Goal: Task Accomplishment & Management: Manage account settings

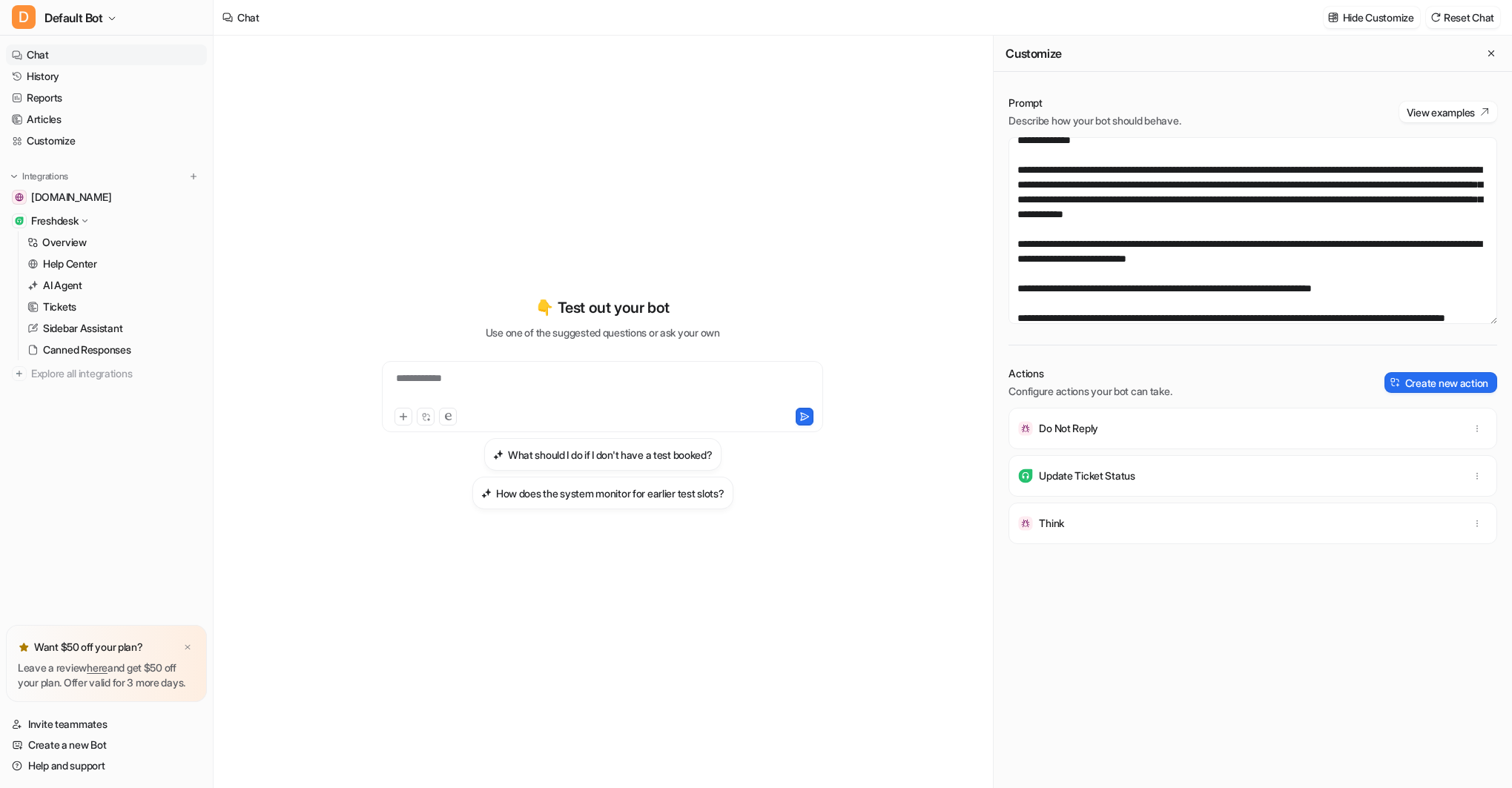
scroll to position [7, 0]
click at [514, 394] on div "**********" at bounding box center [602, 388] width 434 height 35
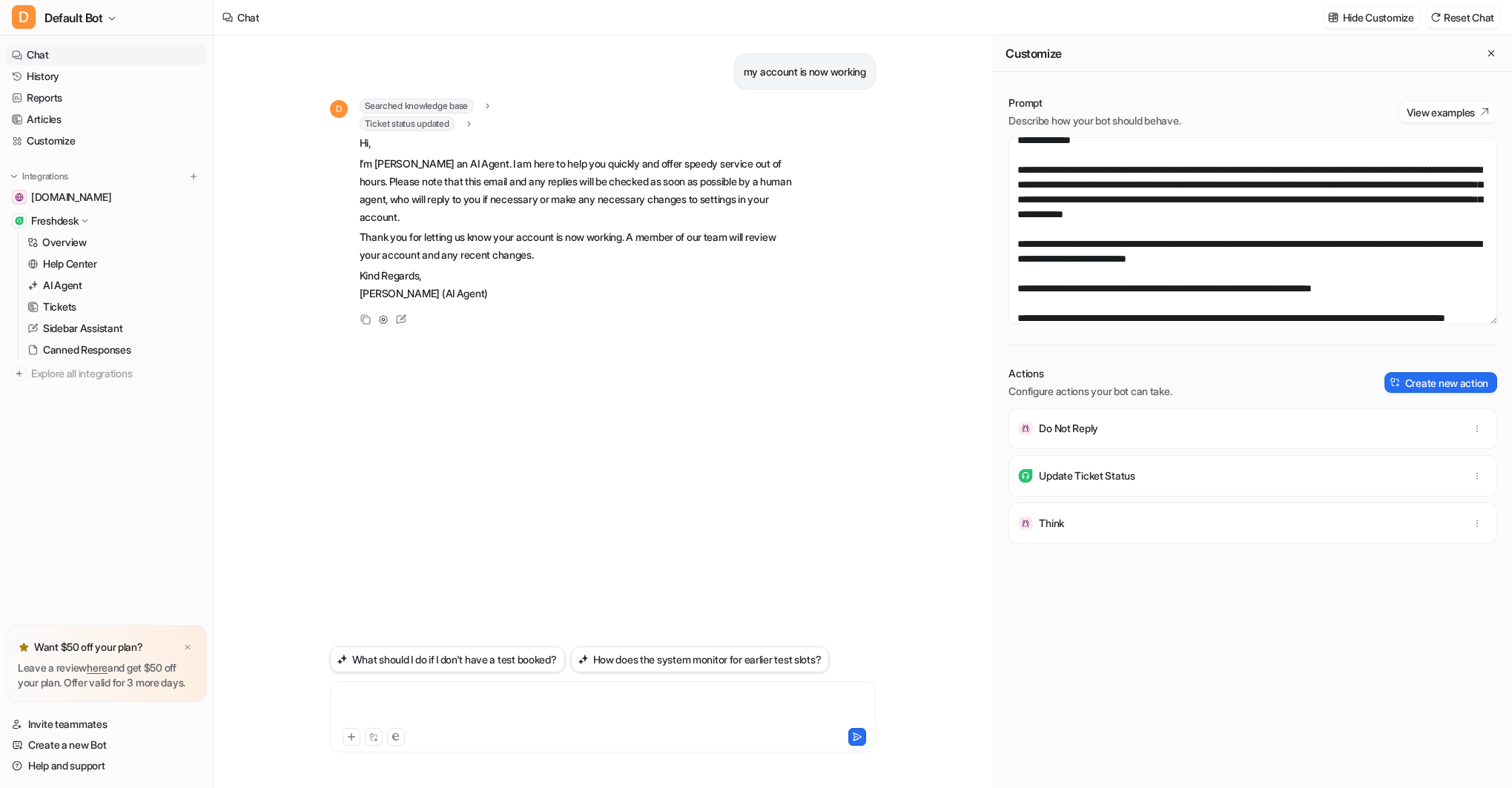
click at [450, 712] on div at bounding box center [602, 708] width 538 height 35
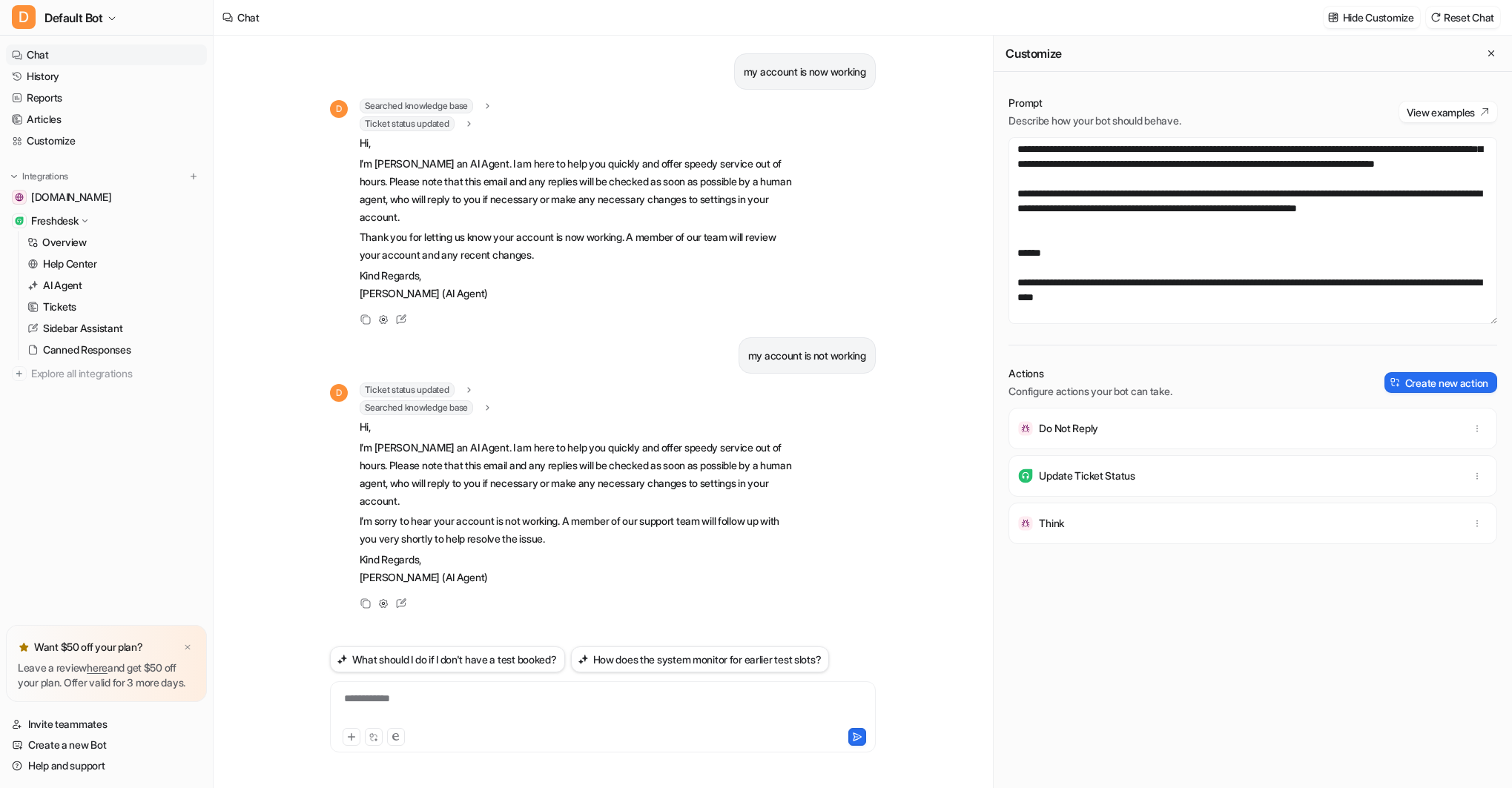
scroll to position [2851, 0]
click at [1484, 209] on textarea at bounding box center [1252, 230] width 489 height 187
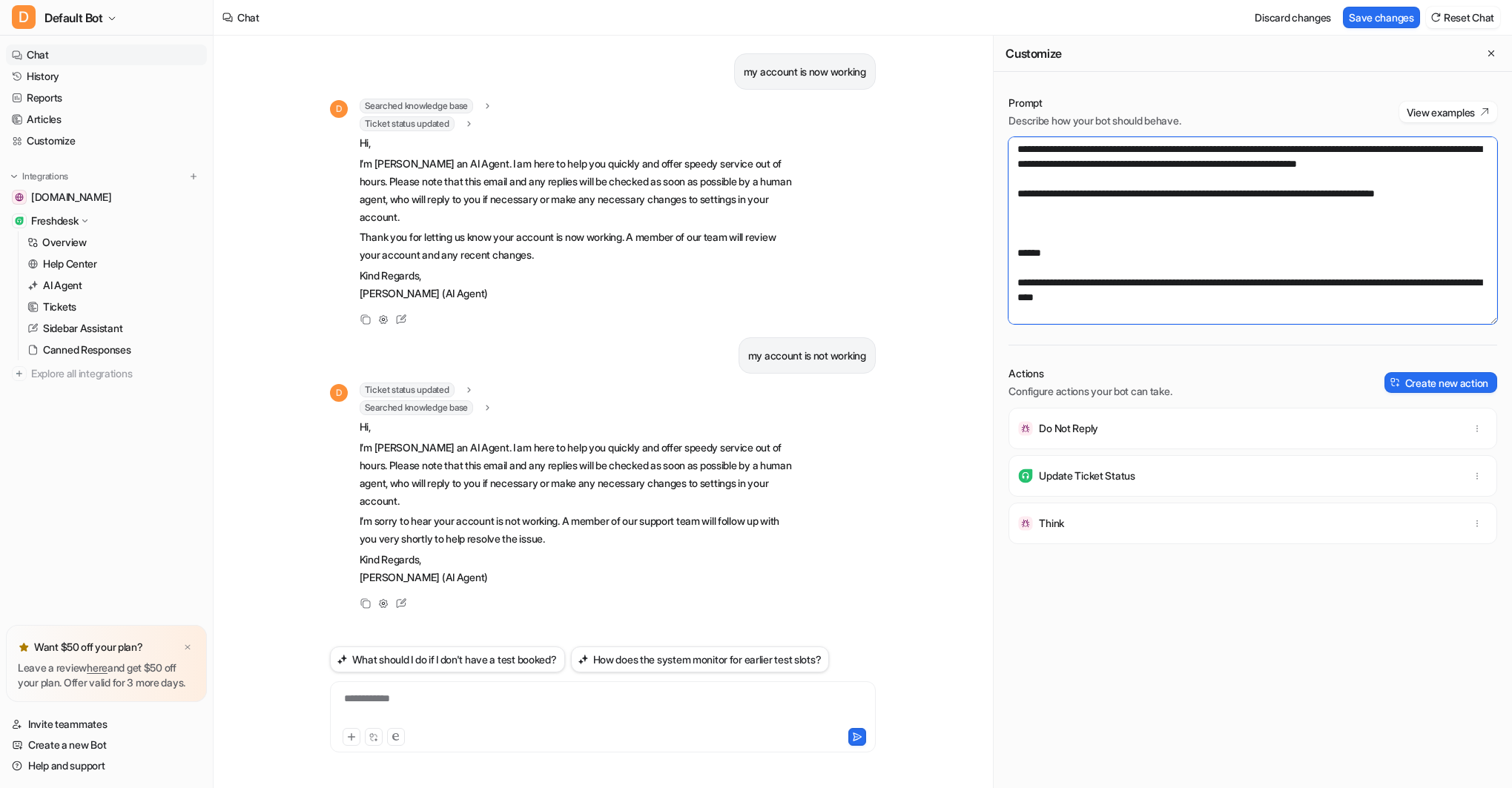
paste textarea "**********"
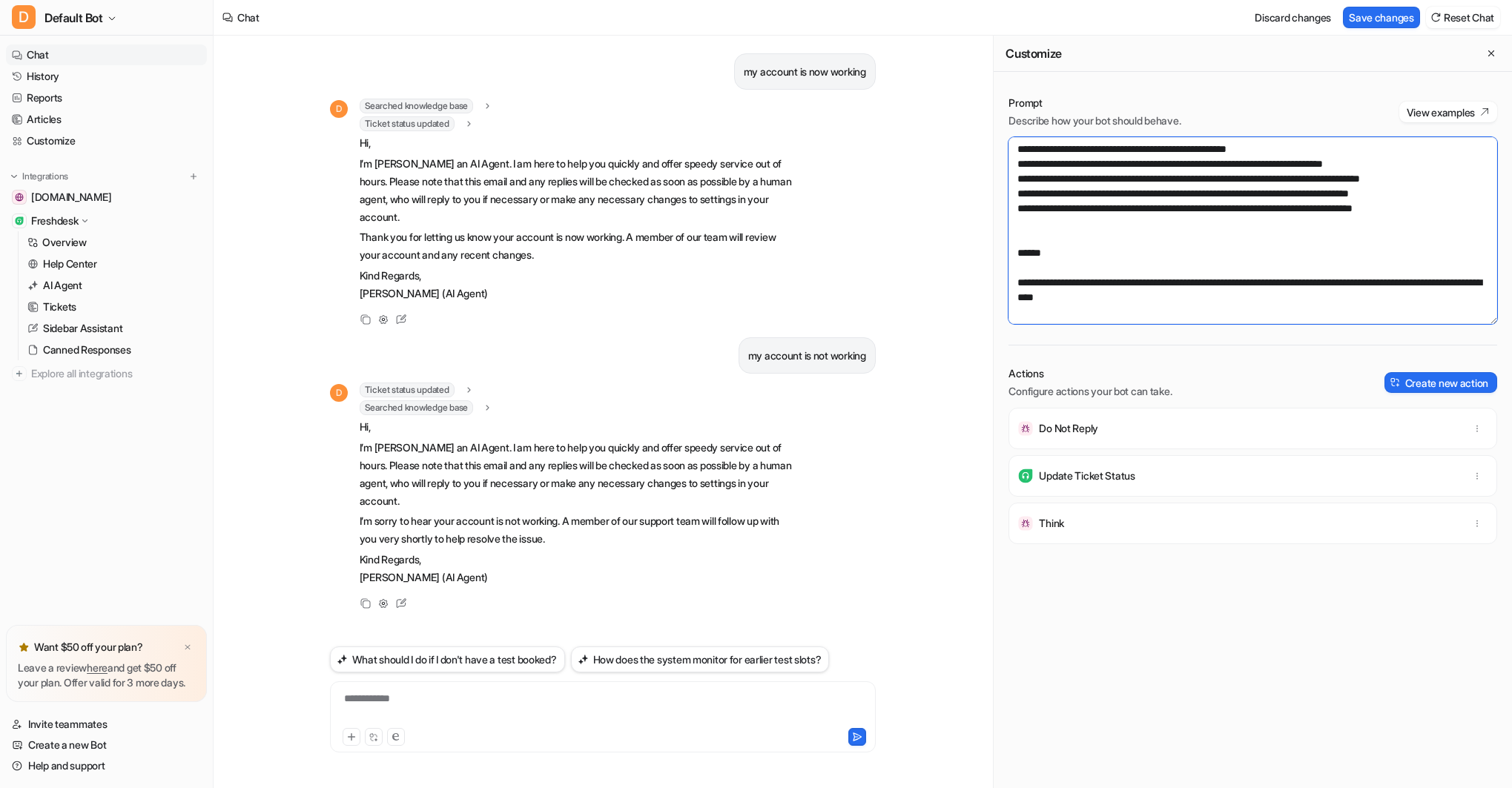
scroll to position [2931, 0]
click at [1026, 186] on textarea at bounding box center [1252, 230] width 489 height 187
click at [1017, 205] on textarea at bounding box center [1252, 230] width 489 height 187
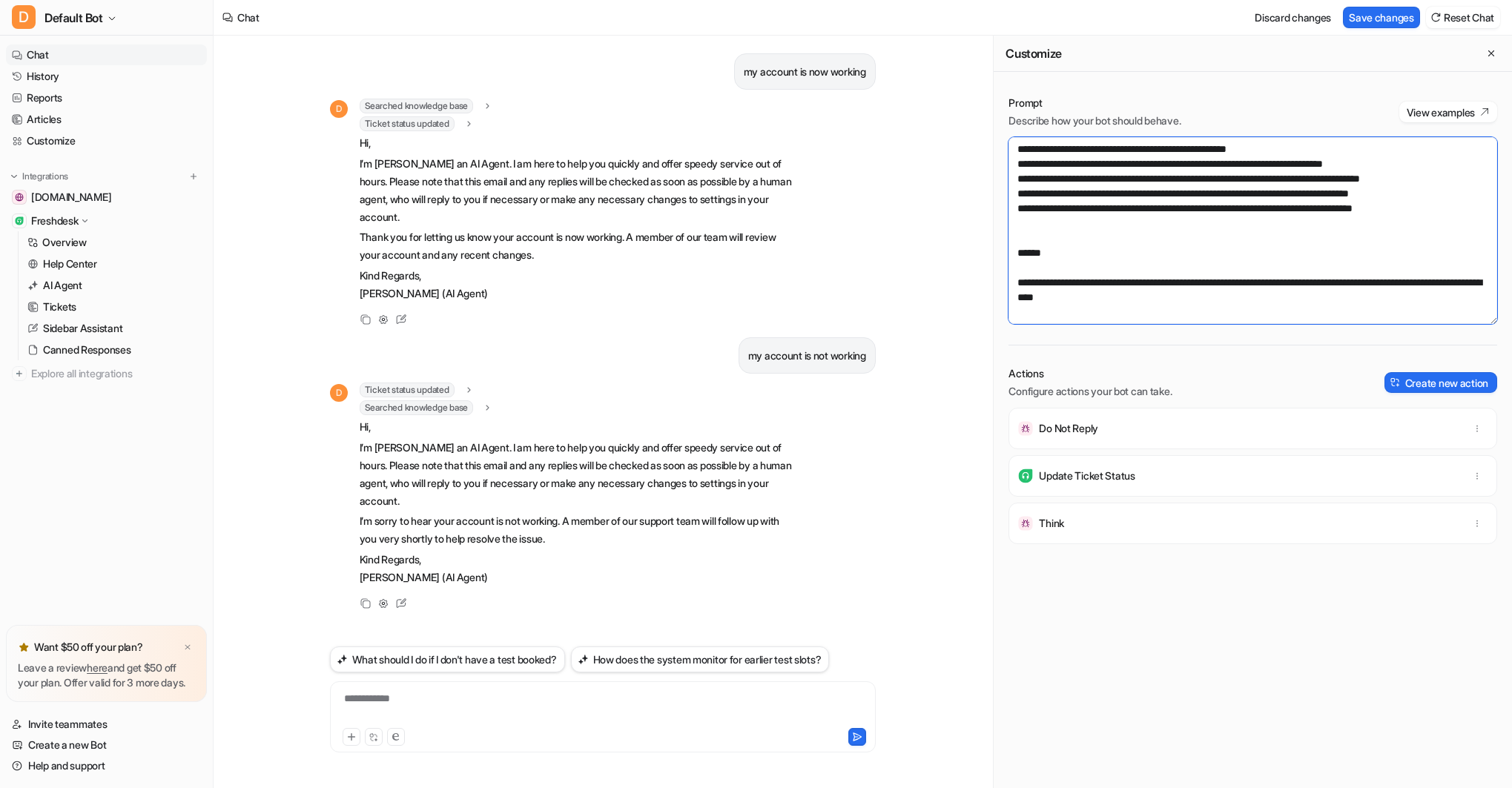
click at [1453, 207] on textarea at bounding box center [1252, 230] width 489 height 187
click at [1371, 13] on button "Save changes" at bounding box center [1381, 17] width 77 height 21
drag, startPoint x: 1437, startPoint y: 218, endPoint x: 1454, endPoint y: 217, distance: 17.0
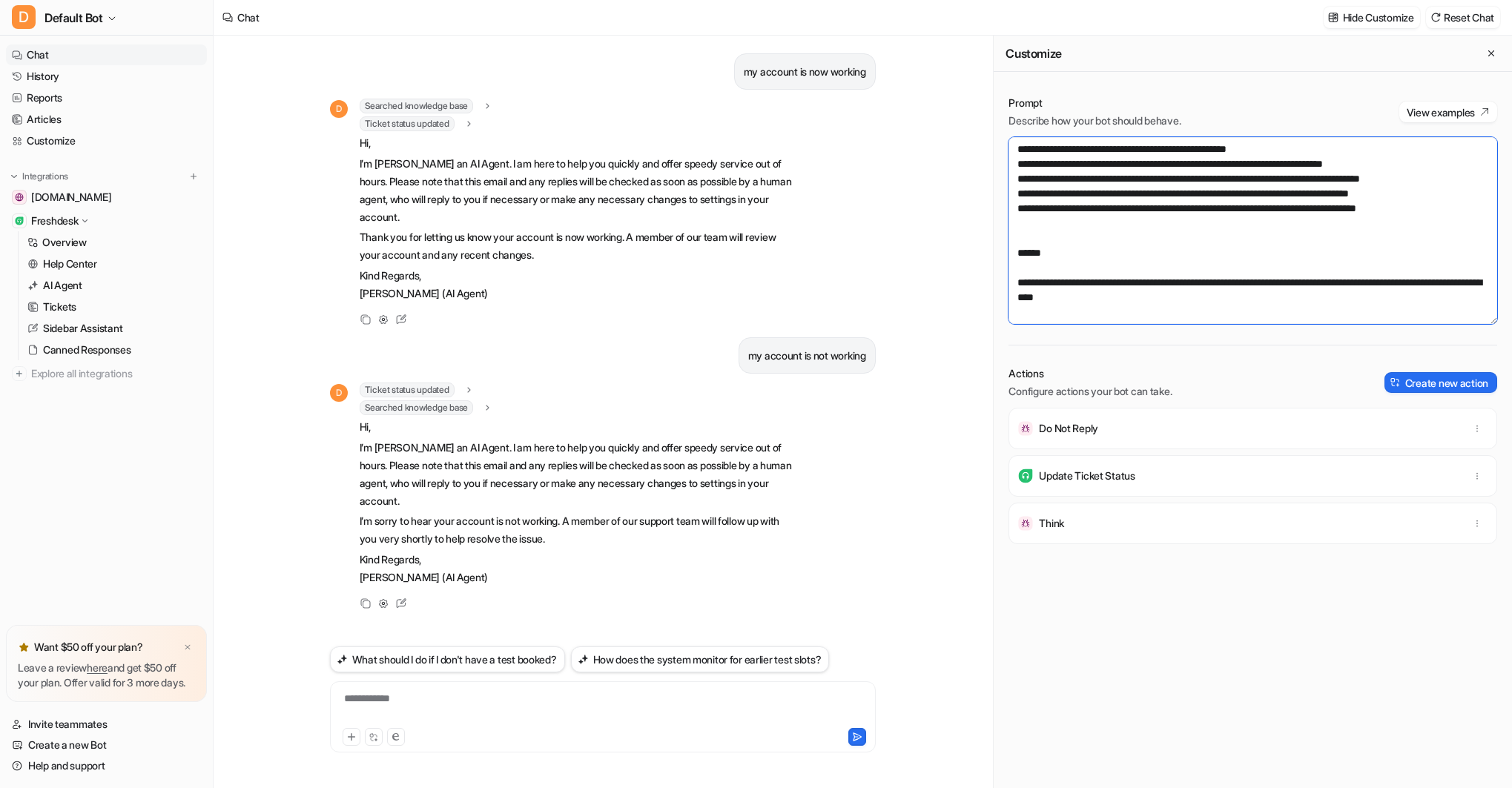
click at [1438, 218] on textarea at bounding box center [1252, 230] width 489 height 187
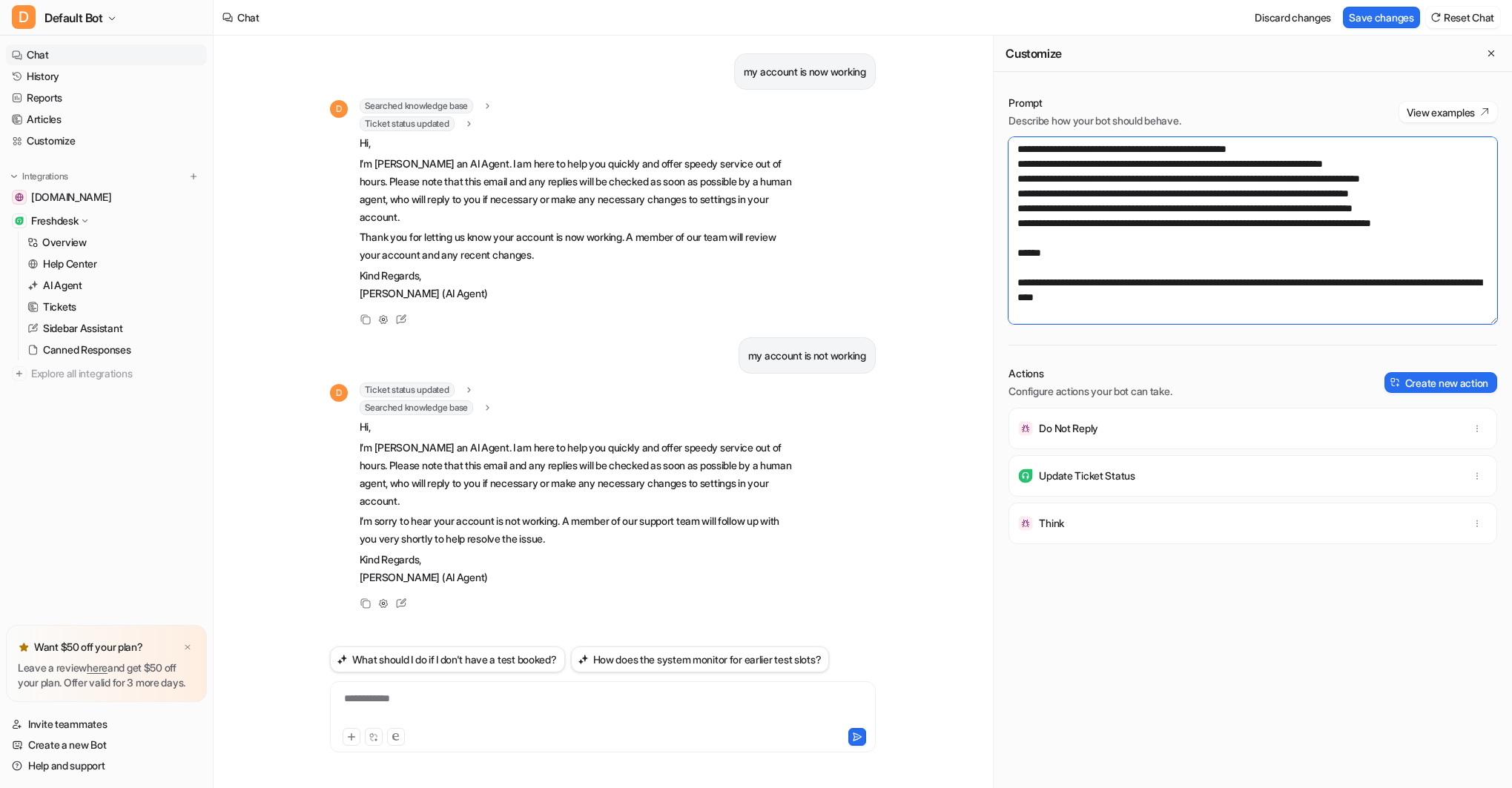
scroll to position [2902, 0]
click at [1381, 214] on textarea at bounding box center [1252, 230] width 489 height 187
click at [1450, 228] on textarea at bounding box center [1252, 230] width 489 height 187
drag, startPoint x: 1039, startPoint y: 257, endPoint x: 1051, endPoint y: 257, distance: 12.0
click at [1039, 258] on textarea at bounding box center [1252, 230] width 489 height 187
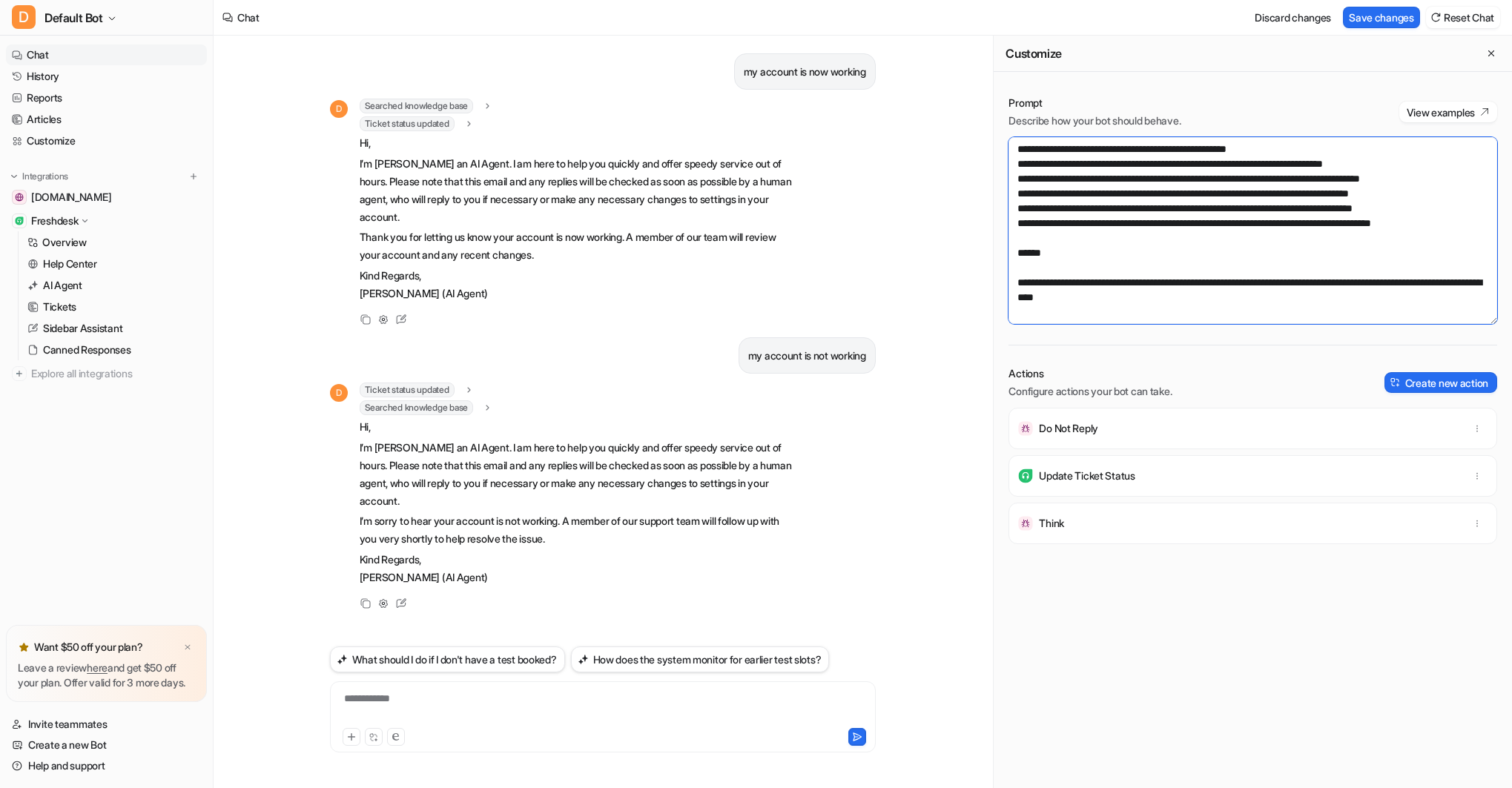
drag, startPoint x: 1275, startPoint y: 270, endPoint x: 1283, endPoint y: 270, distance: 8.0
click at [1275, 270] on textarea at bounding box center [1252, 230] width 489 height 187
drag, startPoint x: 1408, startPoint y: 288, endPoint x: 1418, endPoint y: 291, distance: 10.4
click at [1407, 288] on textarea at bounding box center [1252, 230] width 489 height 187
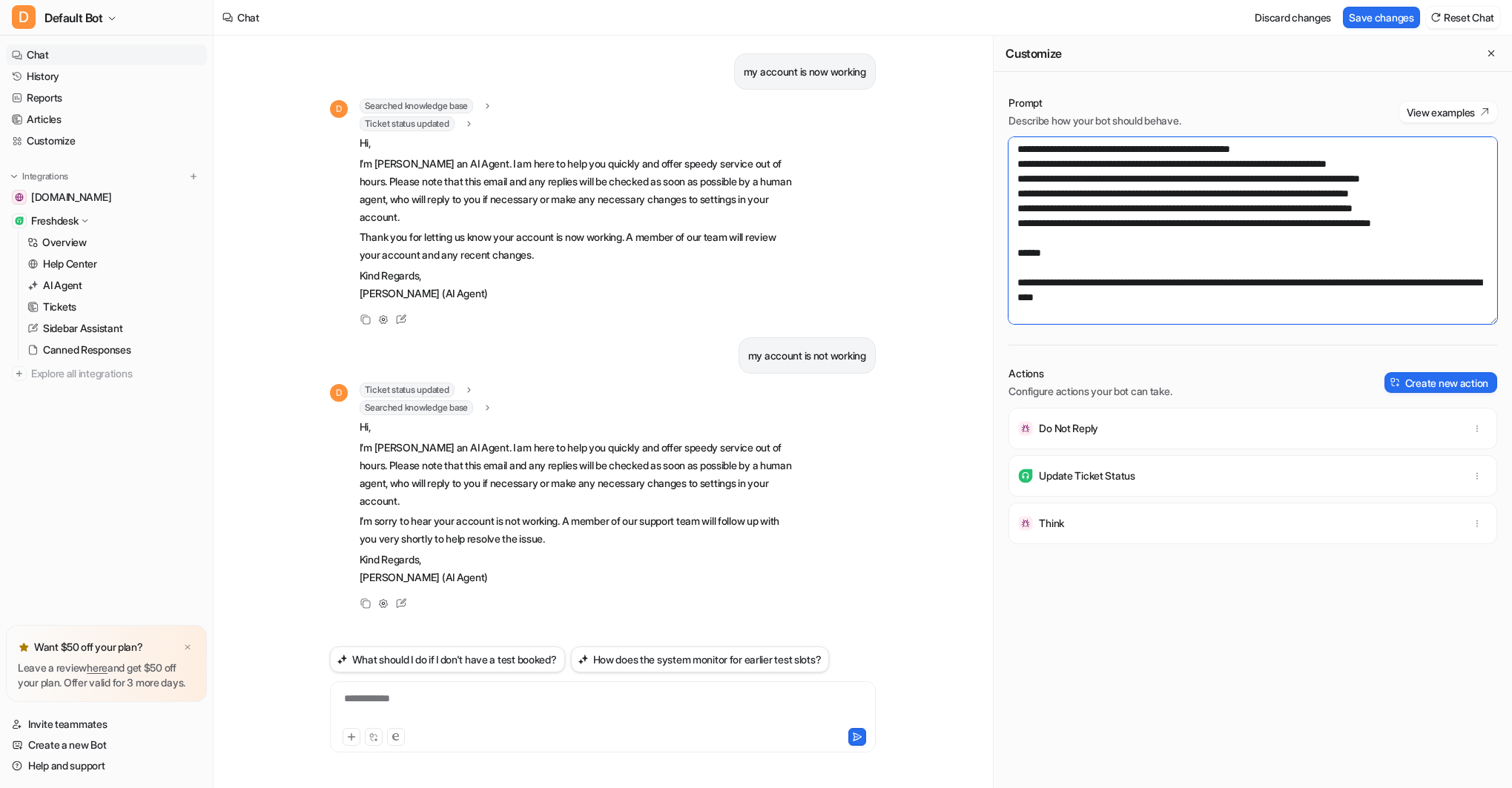
click at [1422, 237] on textarea at bounding box center [1252, 230] width 489 height 187
click at [1467, 237] on textarea at bounding box center [1252, 230] width 489 height 187
click at [1438, 251] on textarea at bounding box center [1252, 230] width 489 height 187
click at [1031, 281] on textarea at bounding box center [1252, 230] width 489 height 187
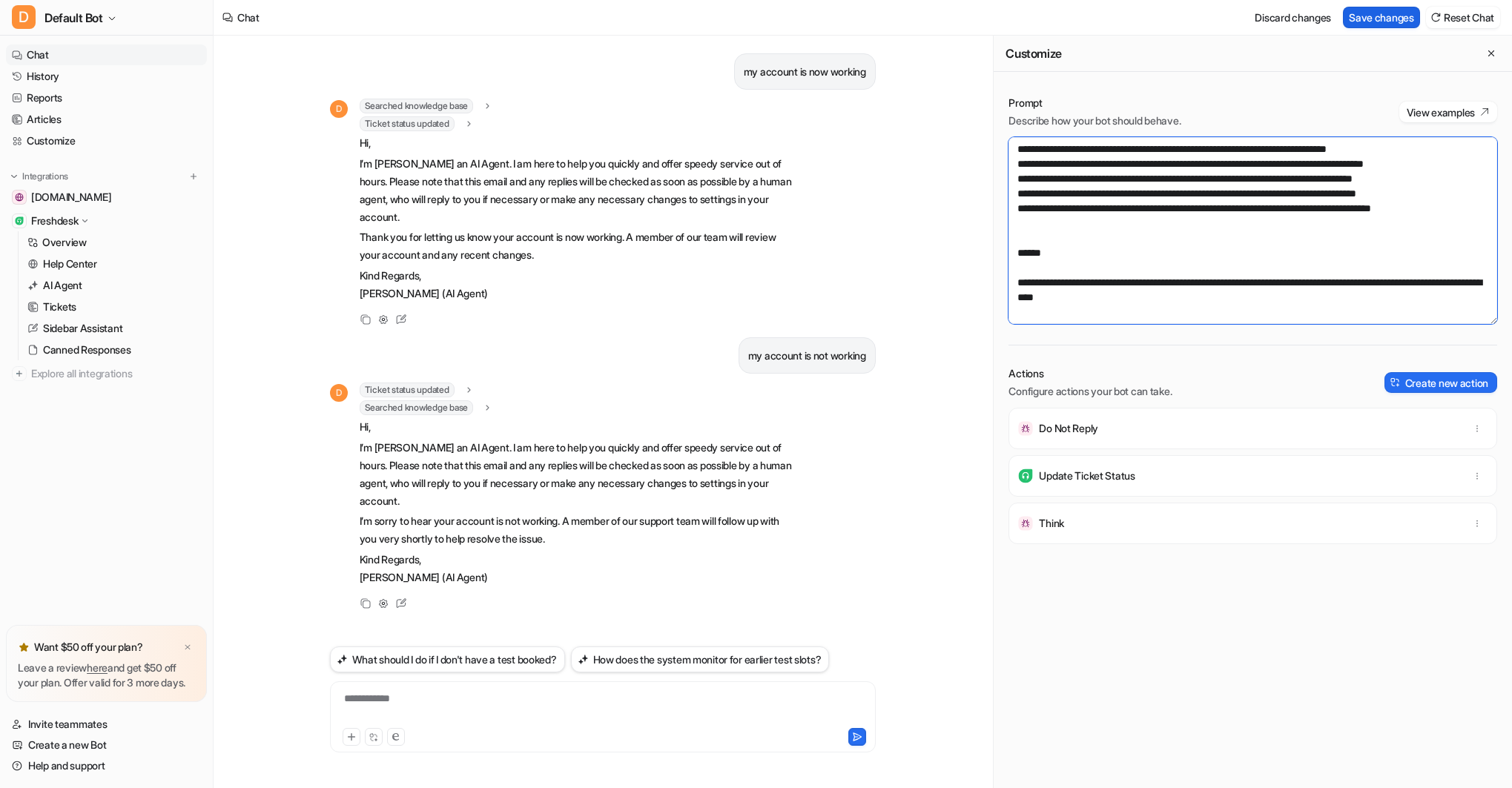
type textarea "**********"
click at [1388, 12] on button "Save changes" at bounding box center [1381, 17] width 77 height 21
click at [371, 702] on div "**********" at bounding box center [602, 708] width 538 height 35
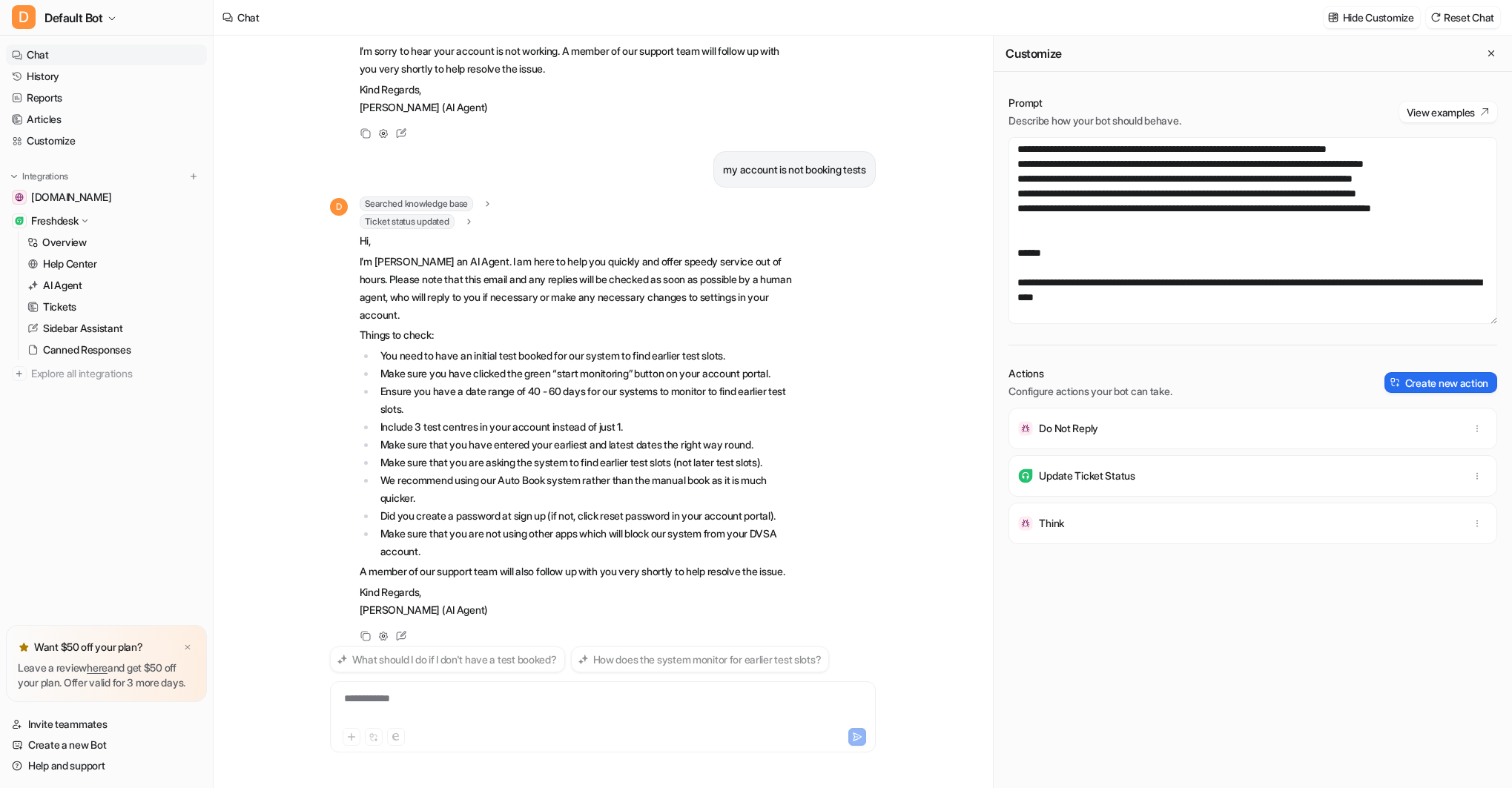
scroll to position [527, 0]
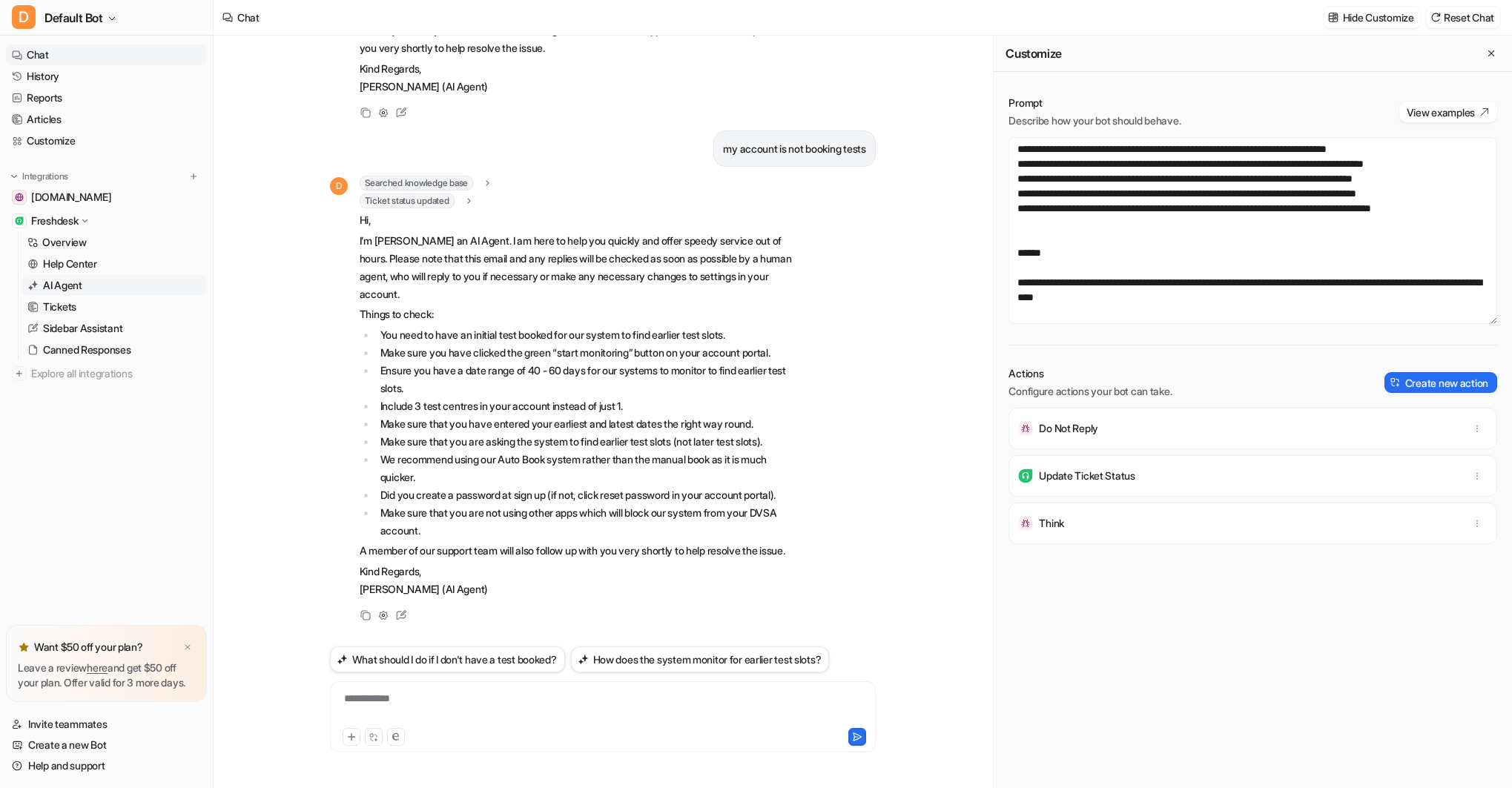
click at [56, 283] on p "AI Agent" at bounding box center [62, 285] width 39 height 15
